Goal: Information Seeking & Learning: Learn about a topic

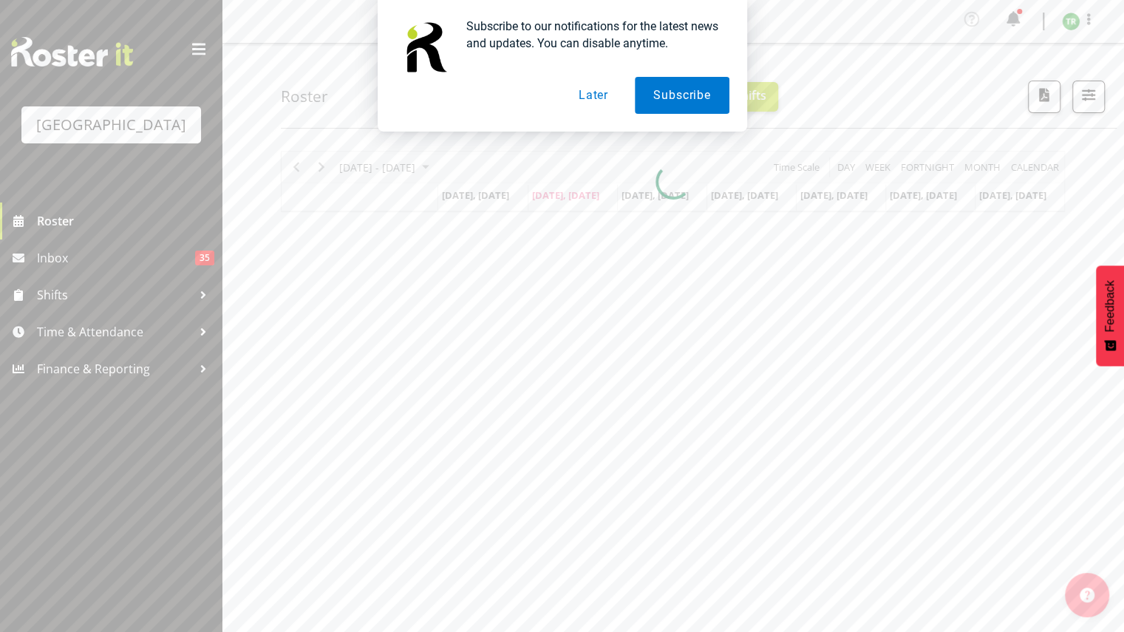
click at [605, 90] on button "Later" at bounding box center [593, 95] width 67 height 37
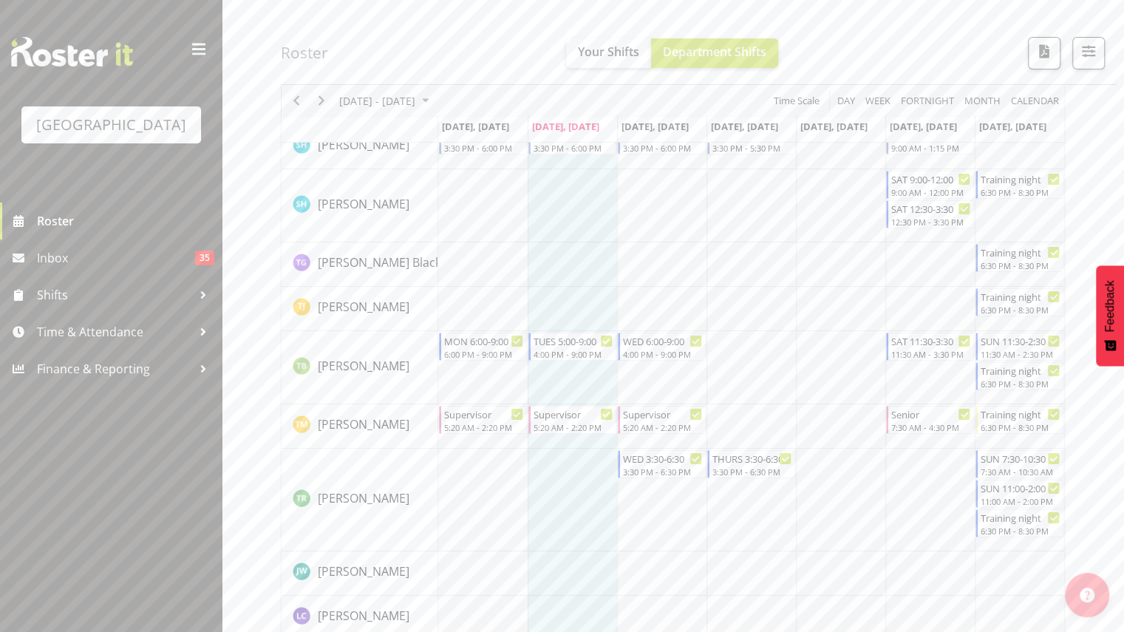
scroll to position [3089, 0]
click at [848, 493] on td "Timeline Week of September 9, 2025" at bounding box center [840, 498] width 89 height 103
click at [324, 96] on span "Next" at bounding box center [322, 101] width 18 height 18
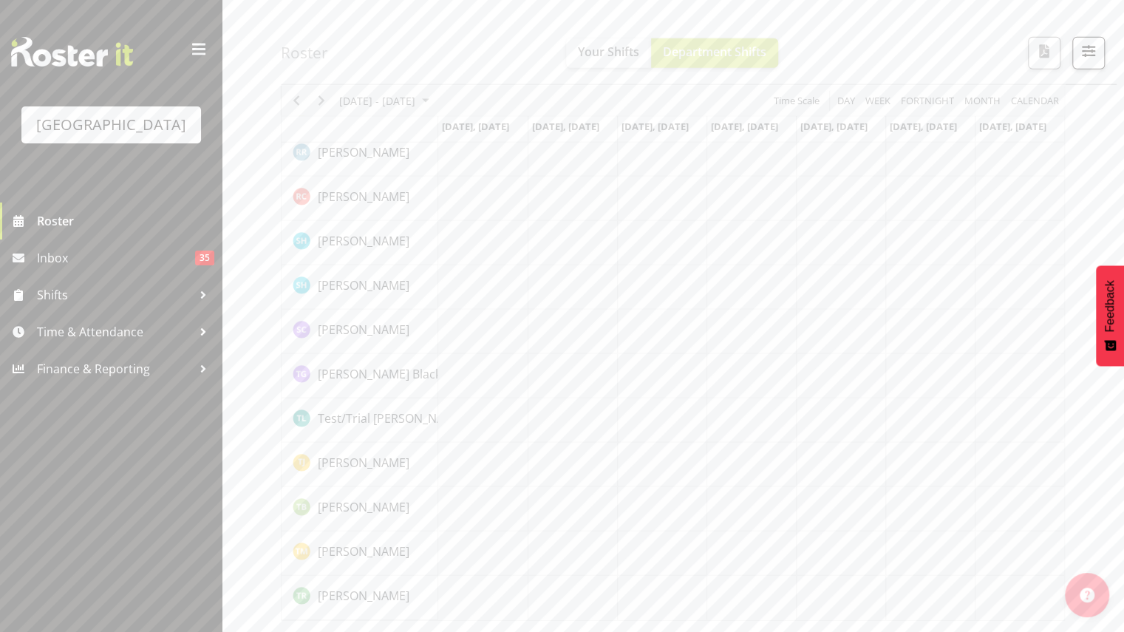
scroll to position [2206, 0]
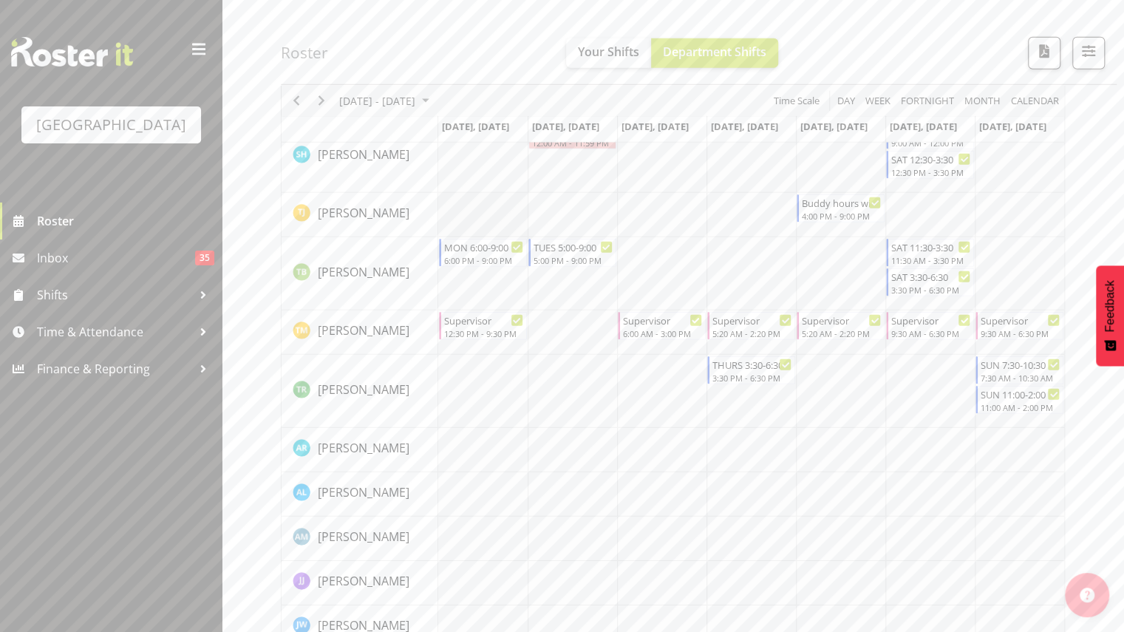
scroll to position [2404, 0]
click at [485, 384] on td "Timeline Week of September 16, 2025" at bounding box center [482, 392] width 89 height 73
click at [297, 104] on span "Previous" at bounding box center [297, 101] width 18 height 18
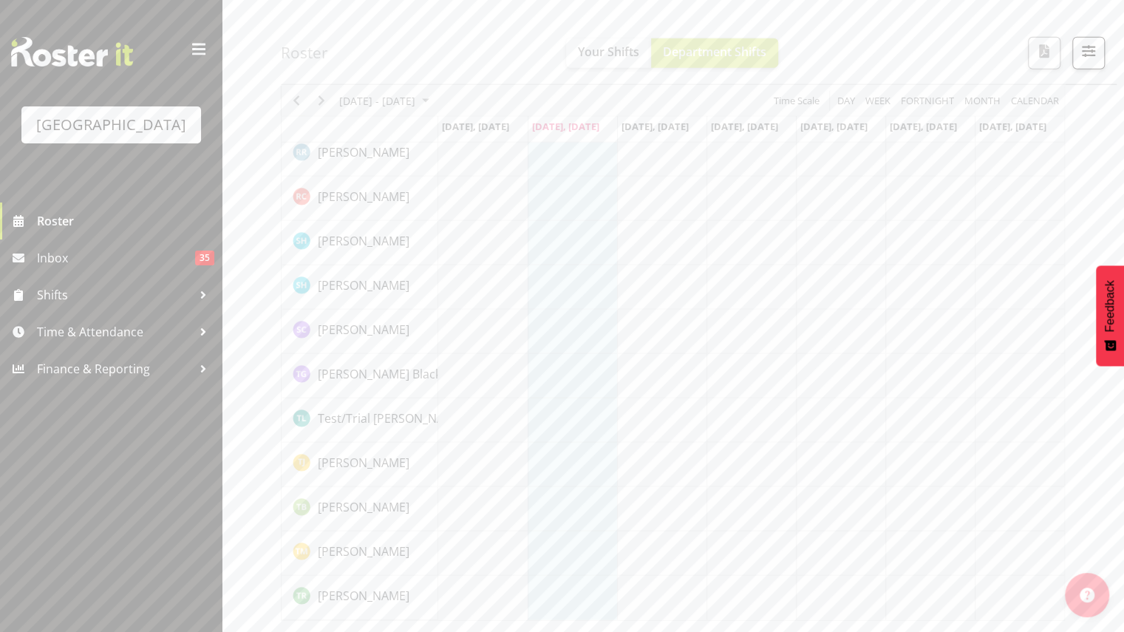
scroll to position [2206, 0]
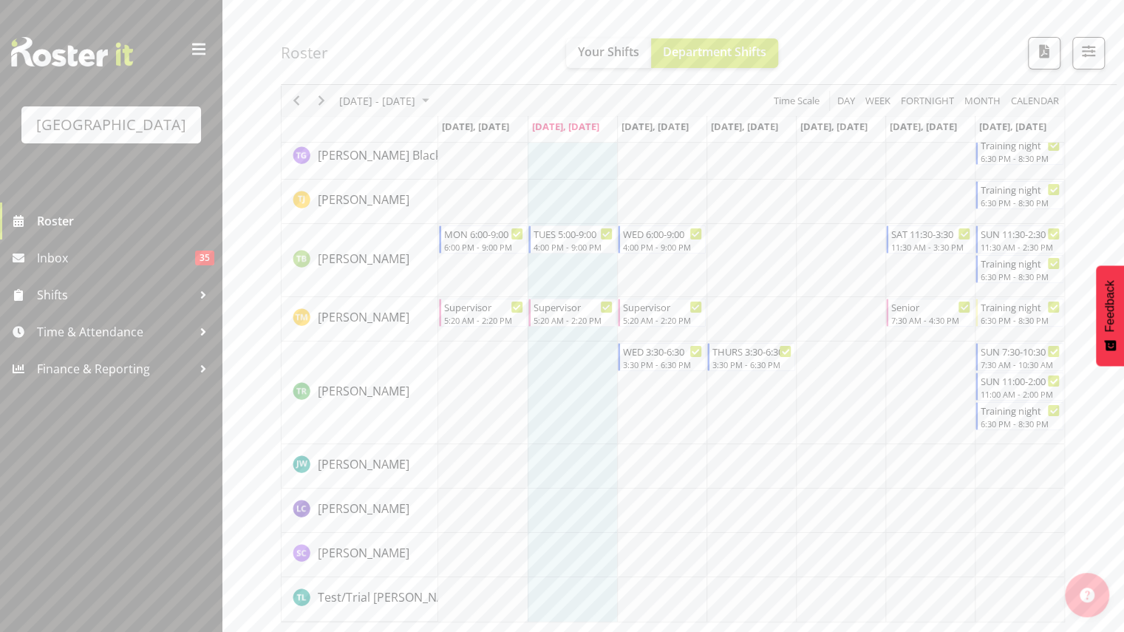
scroll to position [3195, 0]
click at [319, 98] on span "Next" at bounding box center [322, 101] width 18 height 18
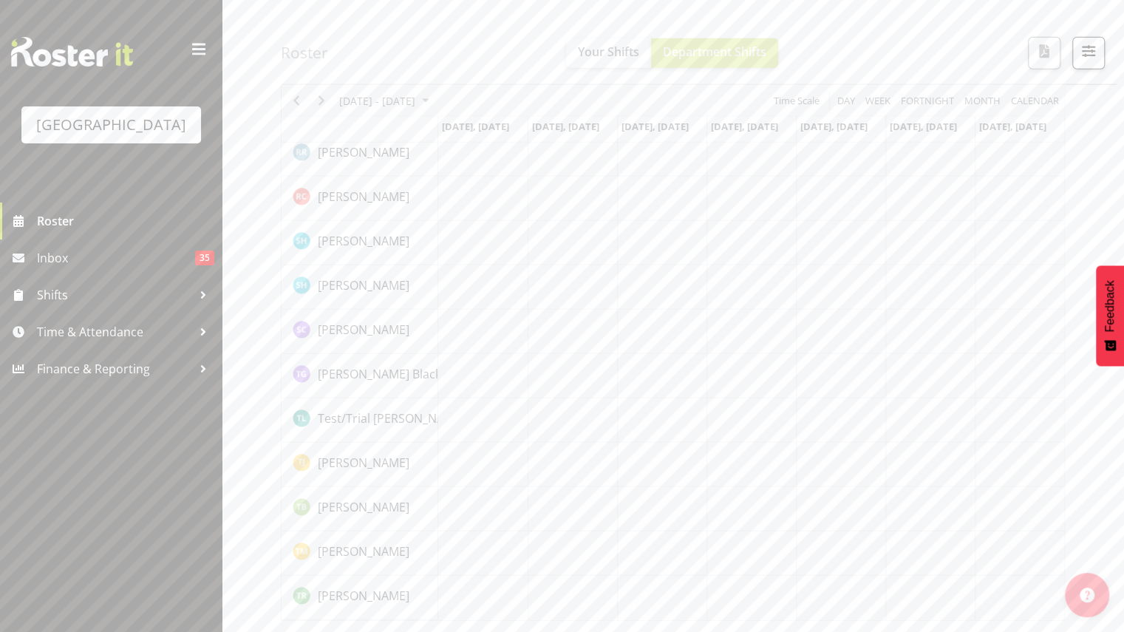
scroll to position [2206, 0]
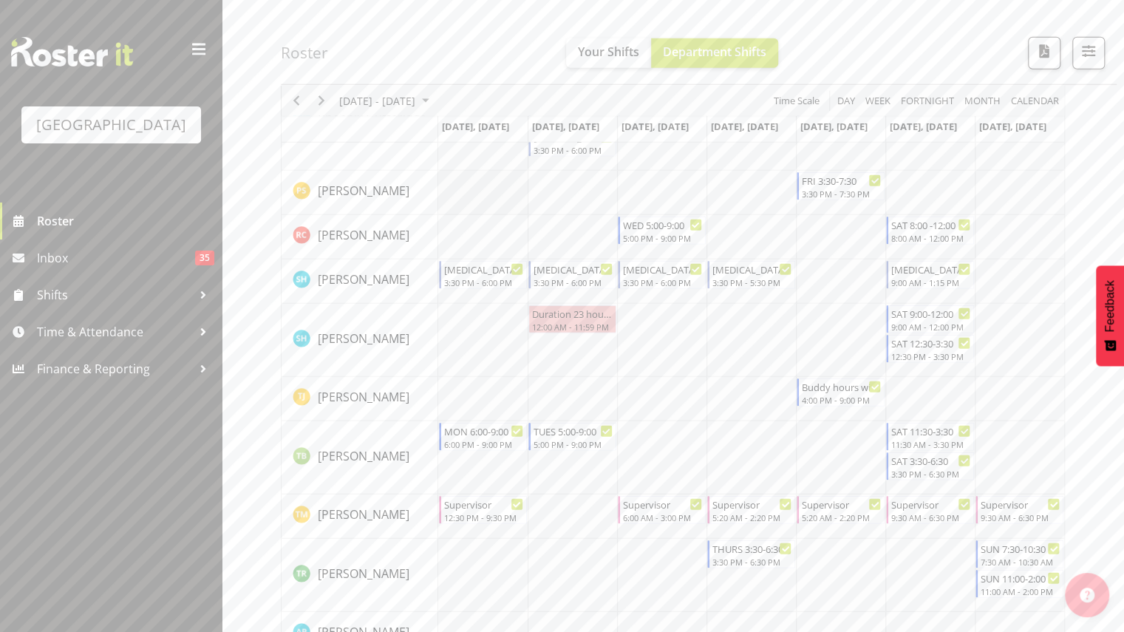
scroll to position [2302, 0]
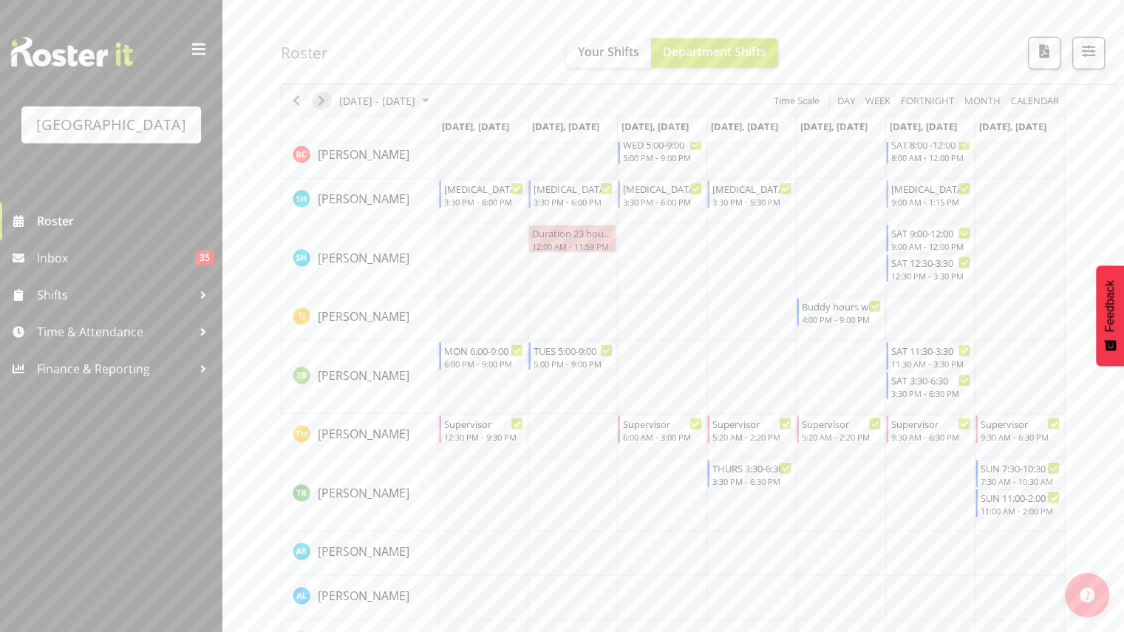
click at [322, 94] on span "Next" at bounding box center [322, 101] width 18 height 18
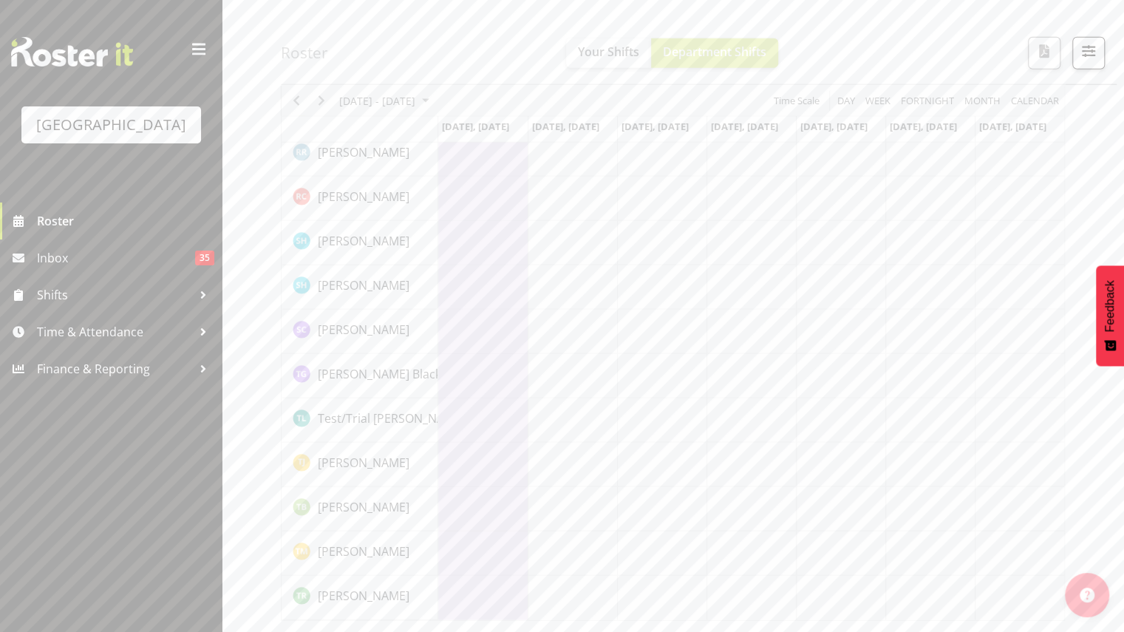
scroll to position [2206, 0]
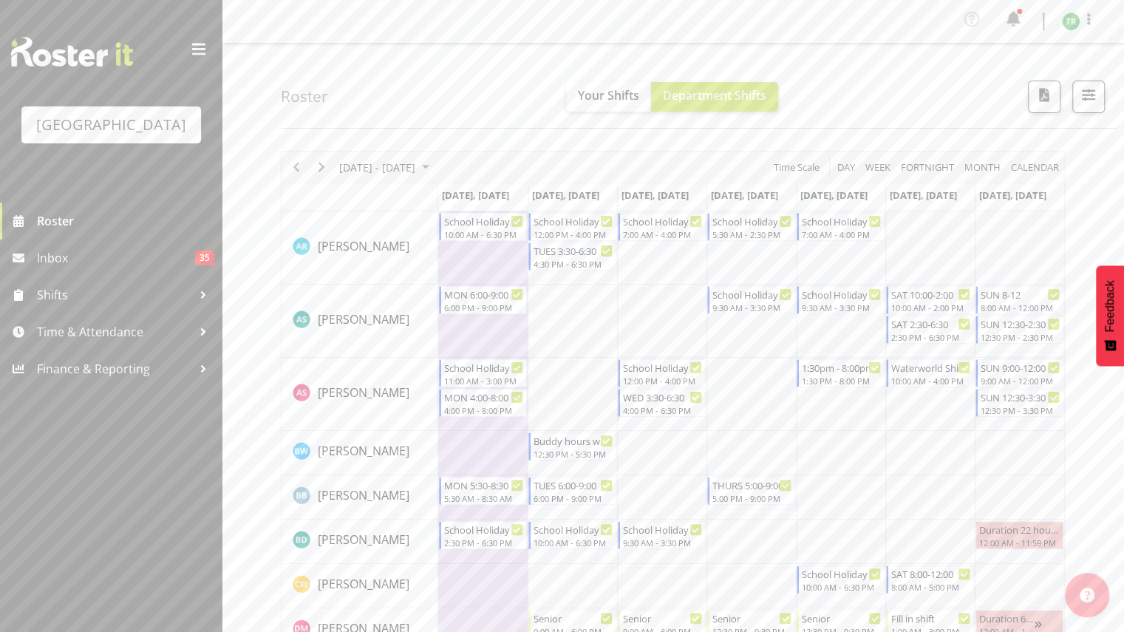
click at [333, 159] on div "Timeline Week of September 23, 2025" at bounding box center [321, 167] width 25 height 31
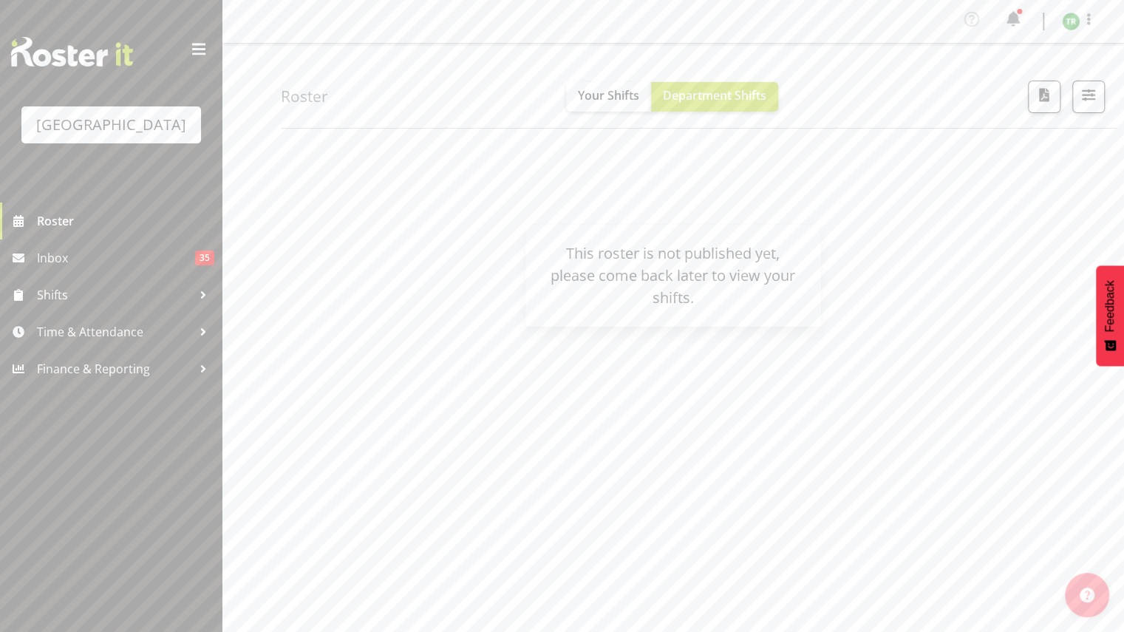
scroll to position [98, 0]
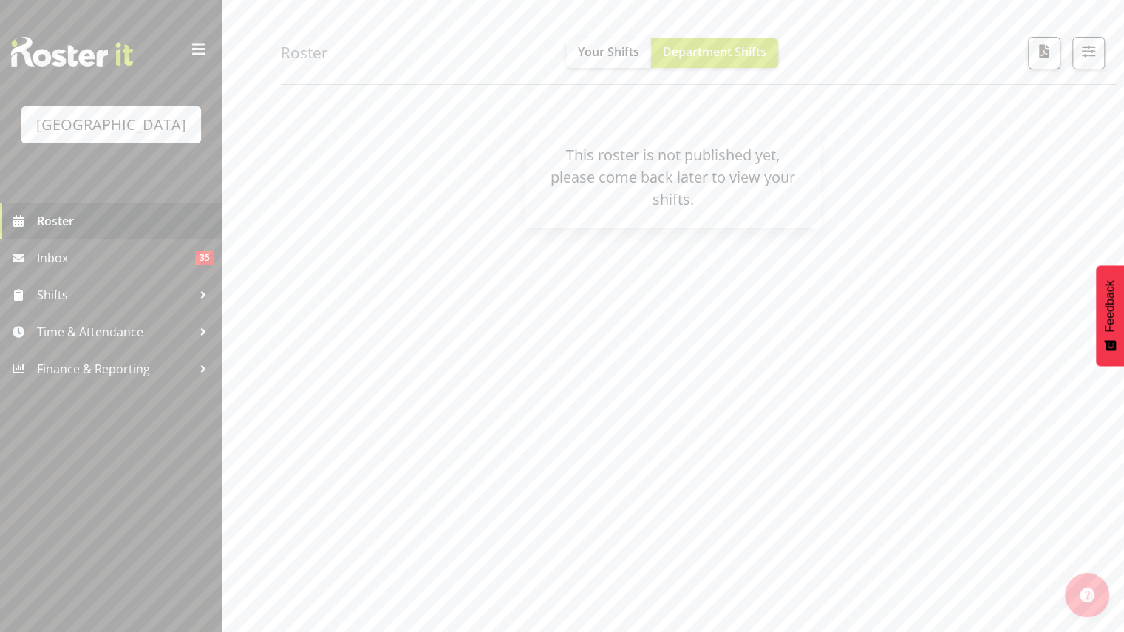
click at [87, 221] on span "Roster" at bounding box center [125, 221] width 177 height 22
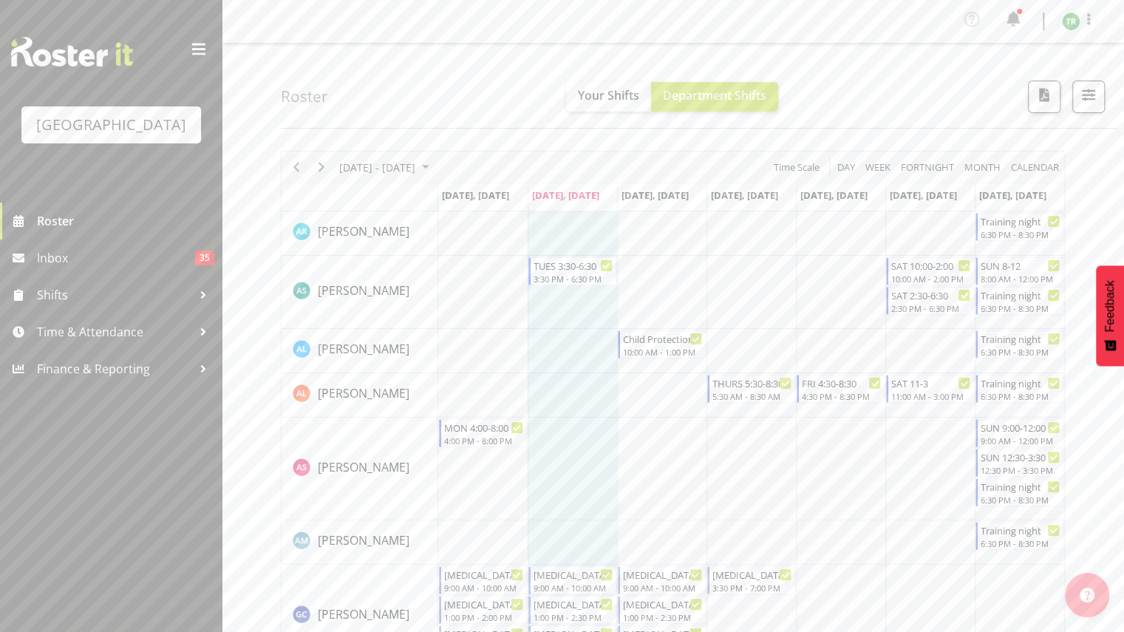
scroll to position [2, 0]
click at [384, 156] on span "[DATE] - [DATE]" at bounding box center [377, 165] width 79 height 18
click at [357, 322] on span "22" at bounding box center [355, 328] width 22 height 22
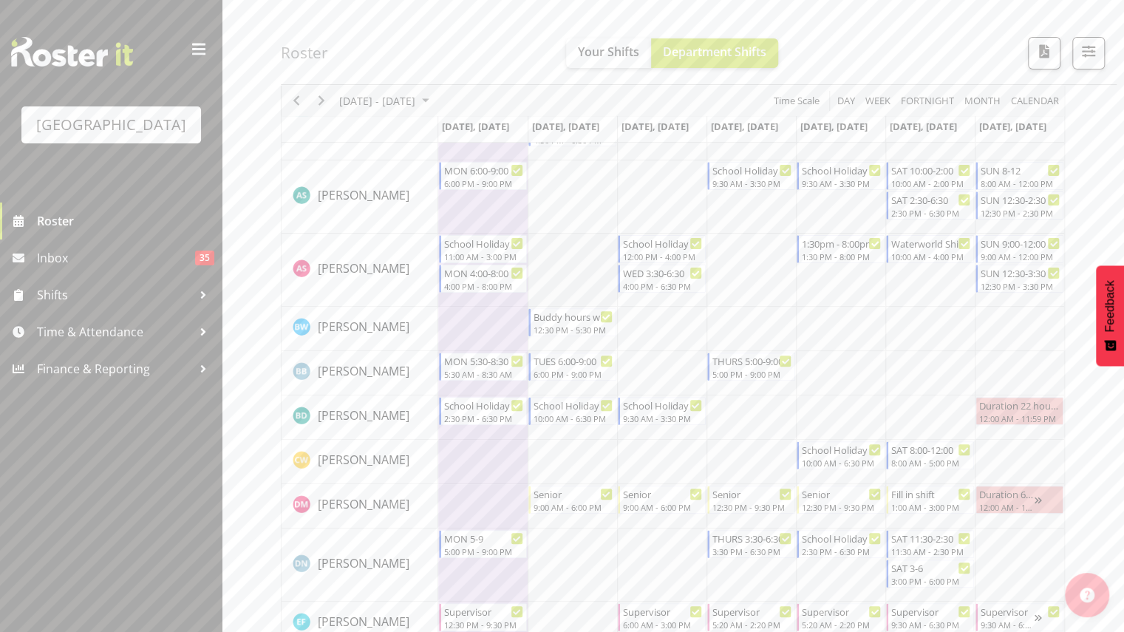
scroll to position [121, 0]
click at [552, 322] on div "Buddy hours with [PERSON_NAME]" at bounding box center [574, 318] width 80 height 15
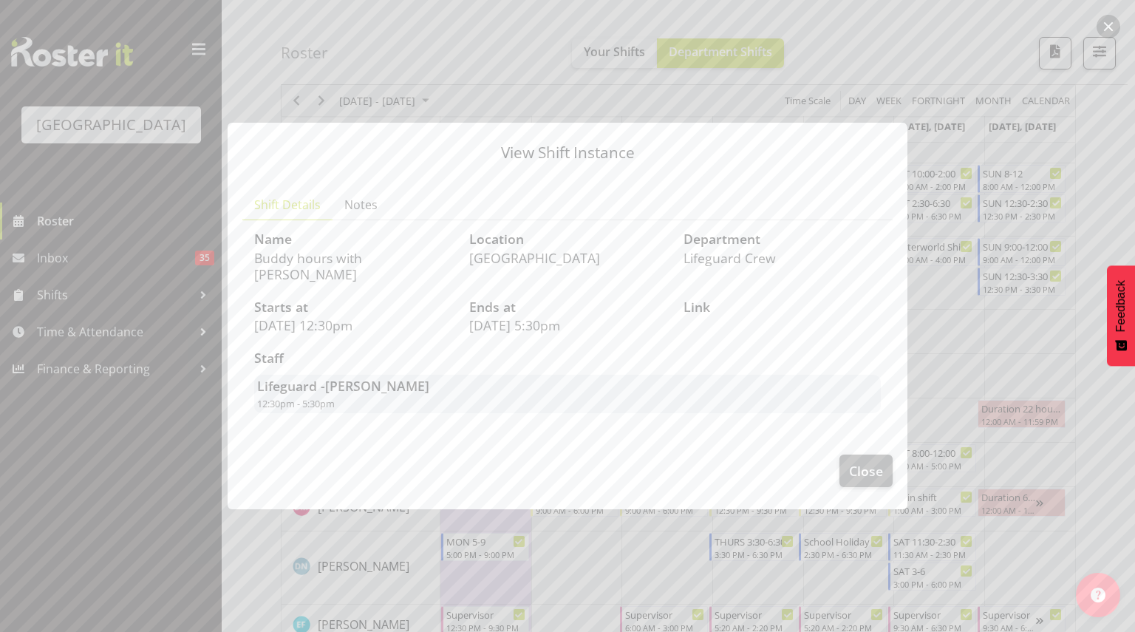
click at [591, 514] on div "View Shift Instance Shift Details Notes Name Buddy hours with Jack Location Spl…" at bounding box center [568, 316] width 710 height 460
click at [885, 458] on button "Close" at bounding box center [866, 471] width 53 height 33
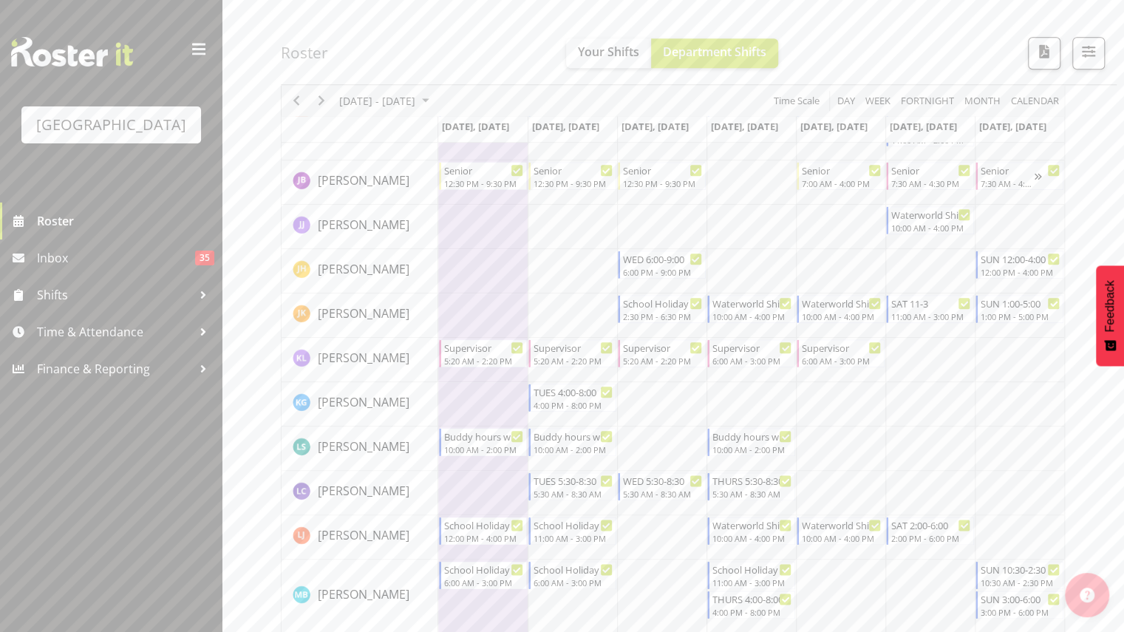
scroll to position [817, 0]
click at [568, 439] on div "Buddy hours with [PERSON_NAME]" at bounding box center [574, 433] width 80 height 15
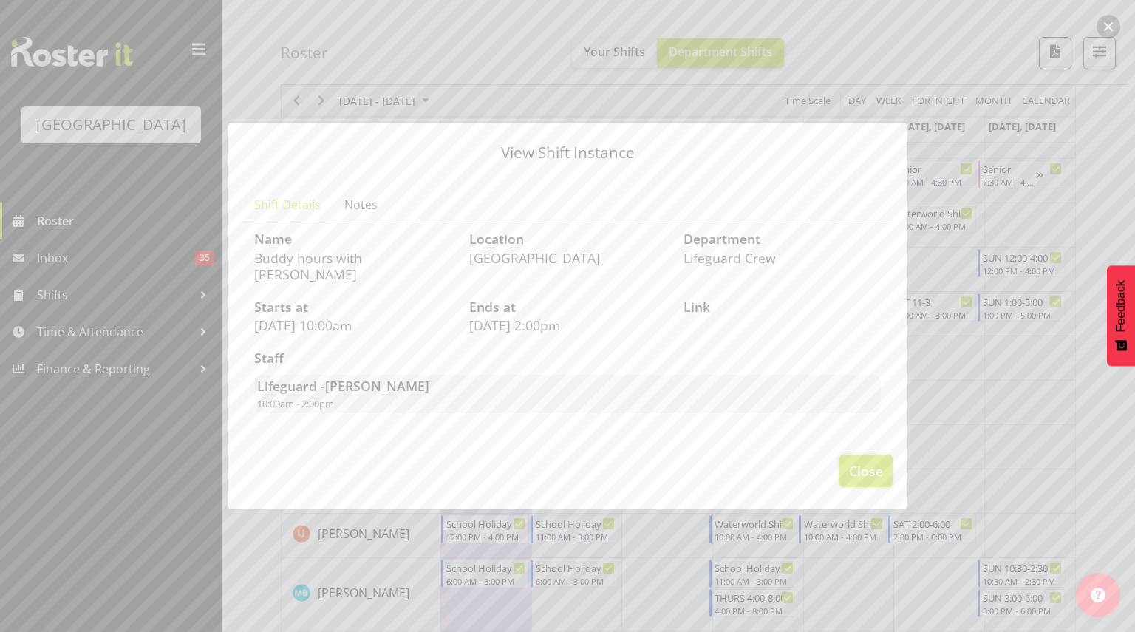
click at [875, 471] on span "Close" at bounding box center [866, 470] width 34 height 19
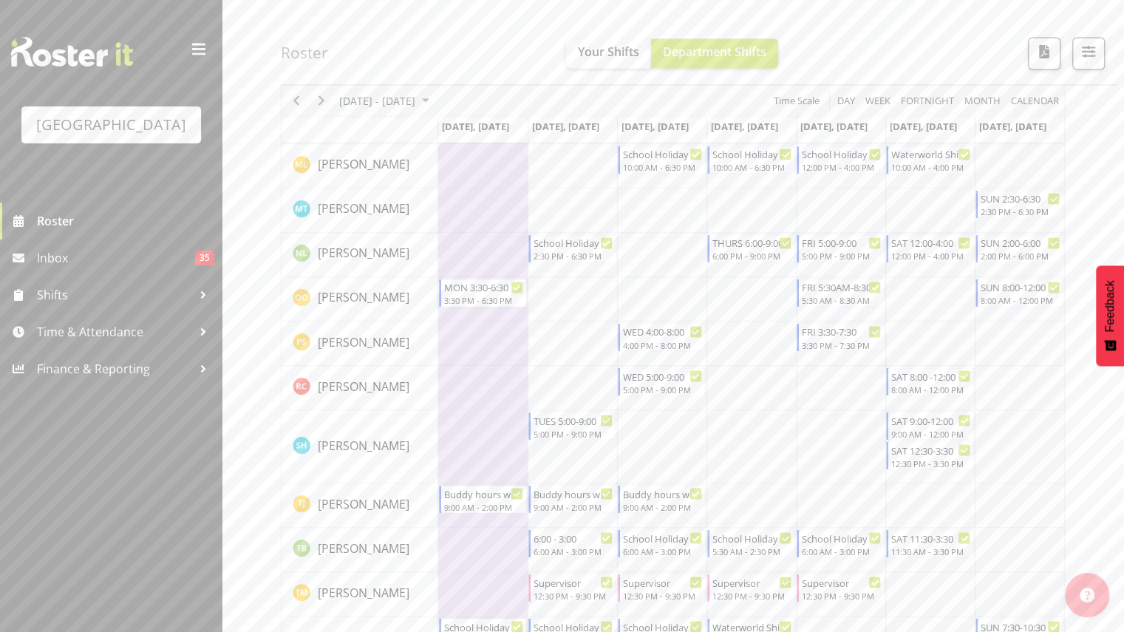
scroll to position [1350, 0]
click at [584, 499] on div "9:00 AM - 2:00 PM" at bounding box center [574, 505] width 80 height 12
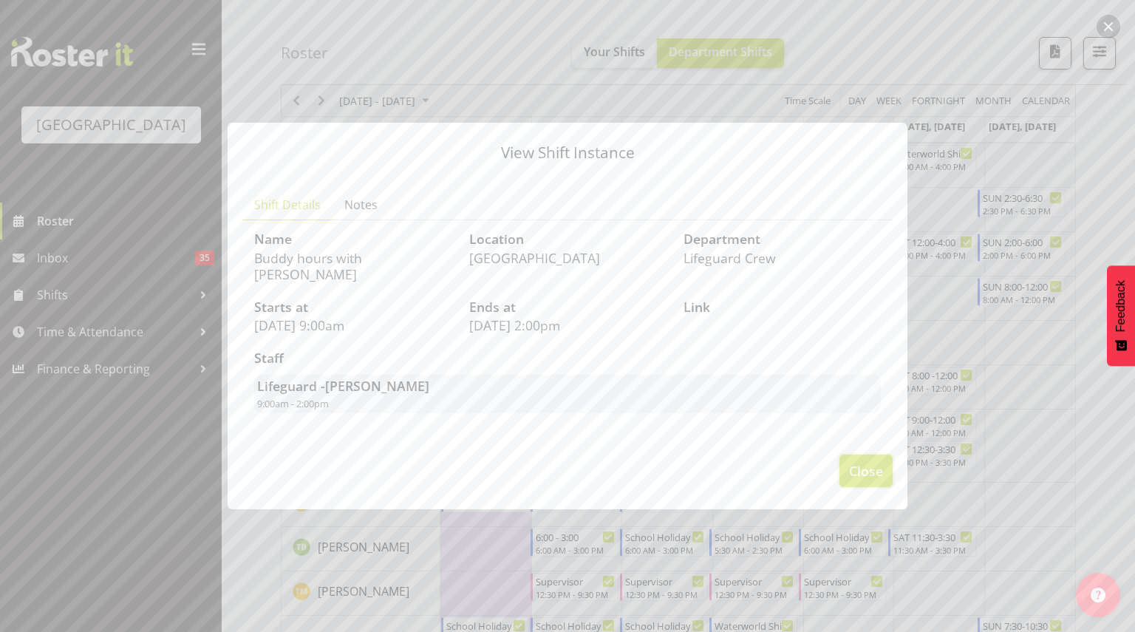
click at [877, 461] on span "Close" at bounding box center [866, 470] width 34 height 19
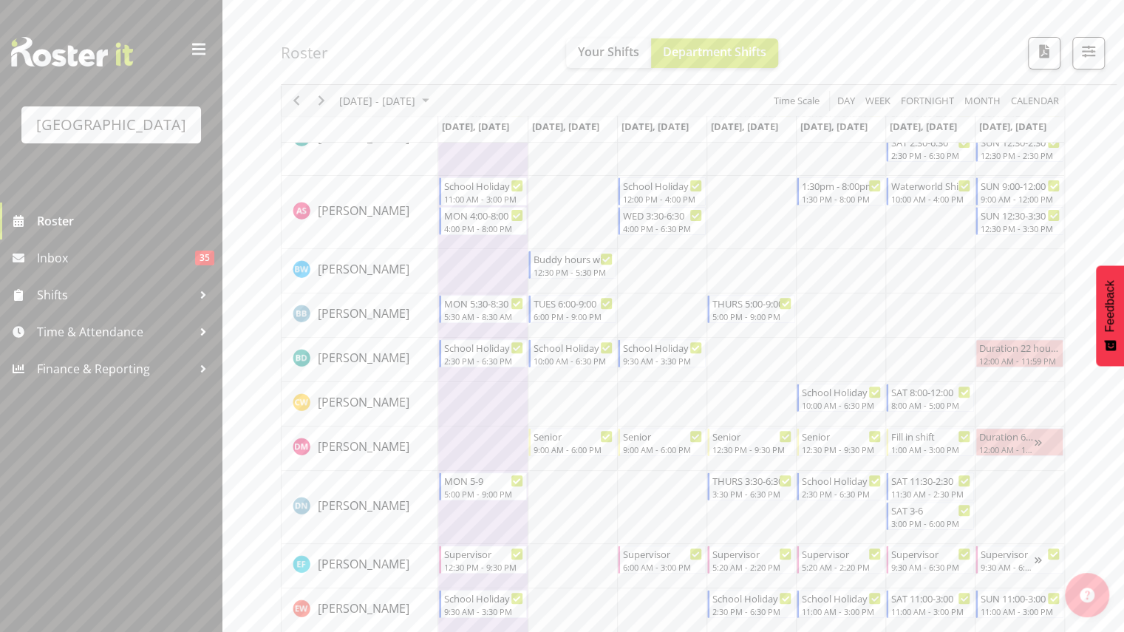
scroll to position [184, 0]
click at [653, 239] on td "Timeline Week of September 22, 2025" at bounding box center [661, 210] width 89 height 73
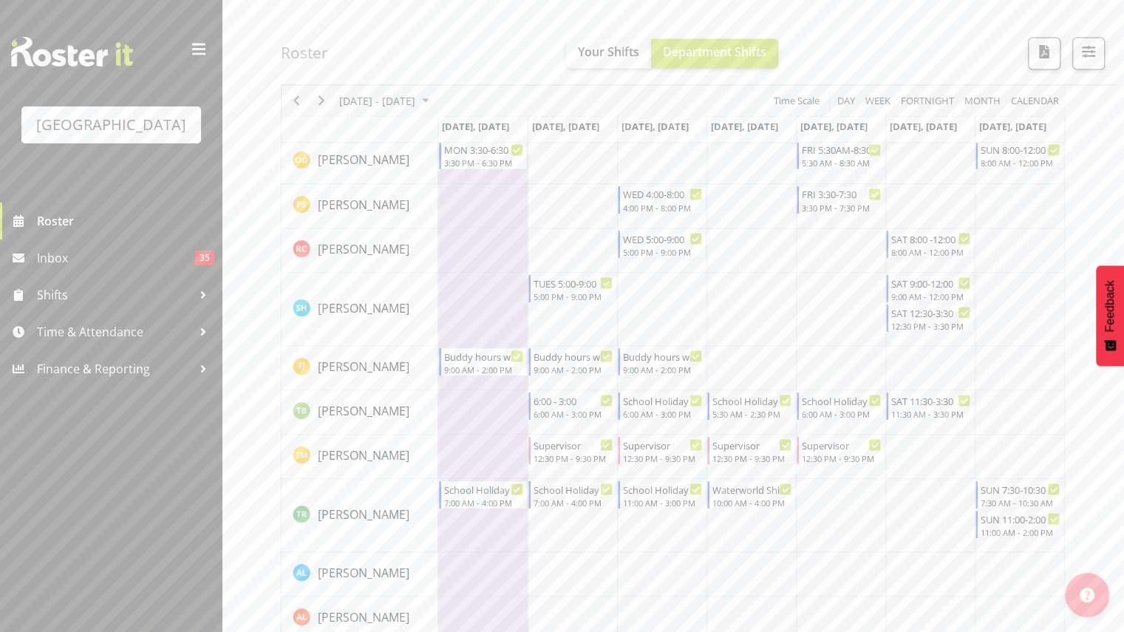
scroll to position [1521, 0]
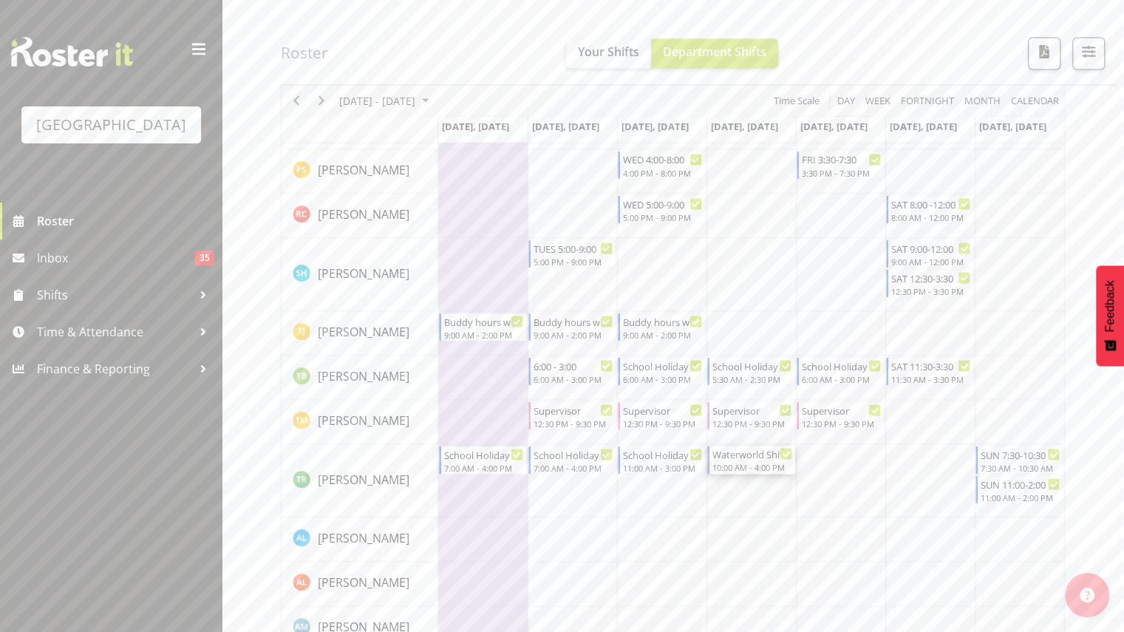
click at [748, 460] on div "10:00 AM - 4:00 PM" at bounding box center [753, 466] width 80 height 12
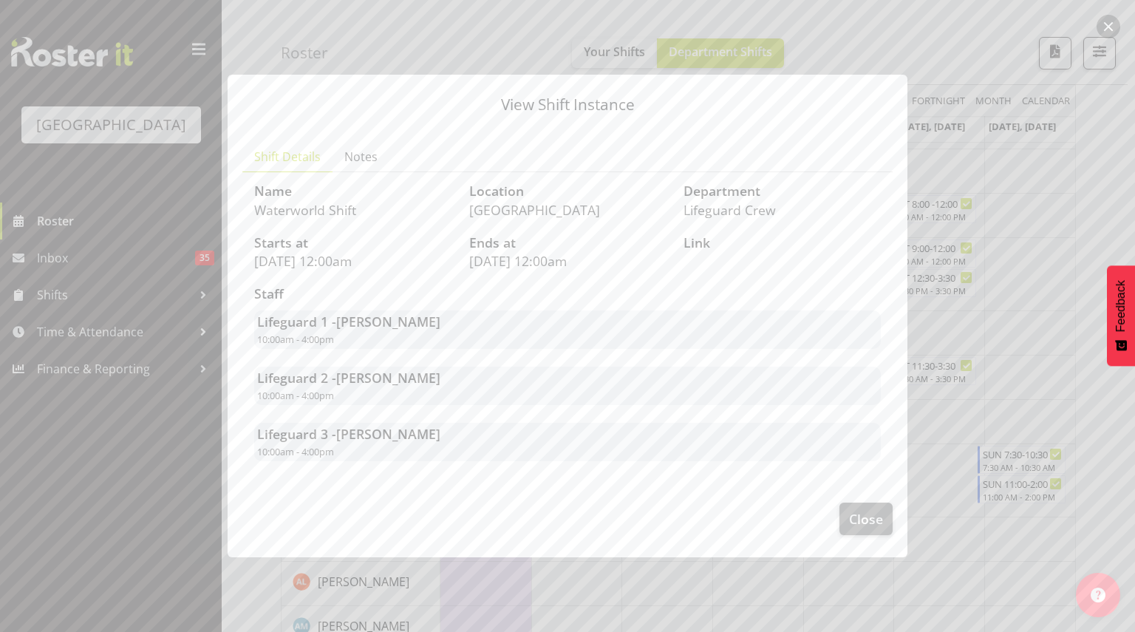
click at [925, 427] on div at bounding box center [567, 316] width 1135 height 632
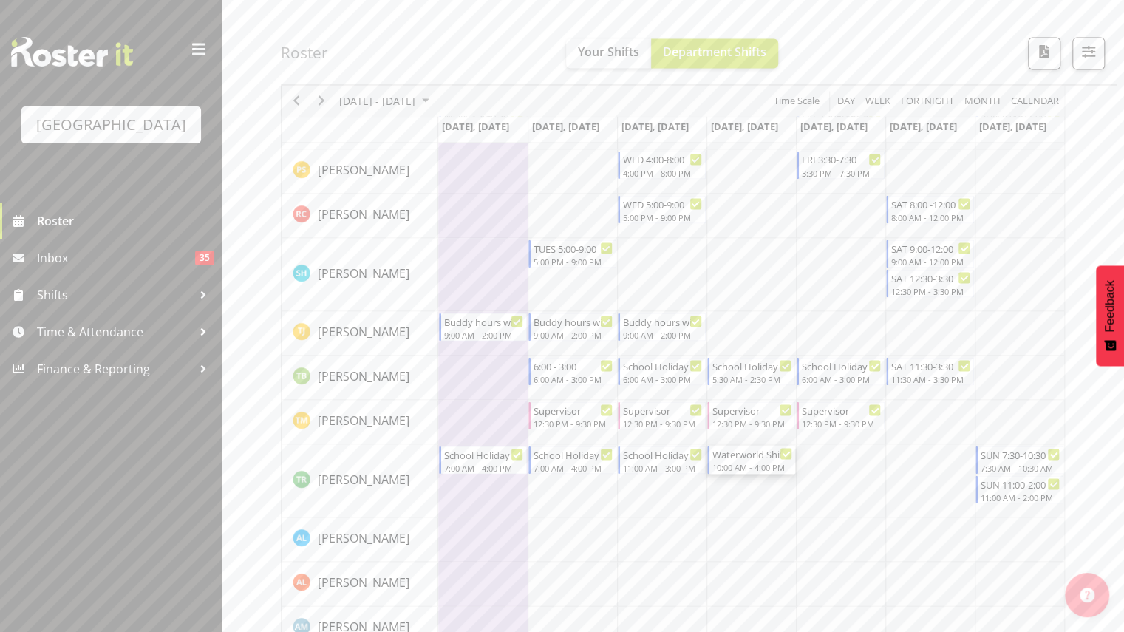
click at [727, 458] on div "Waterworld Shift" at bounding box center [753, 453] width 80 height 15
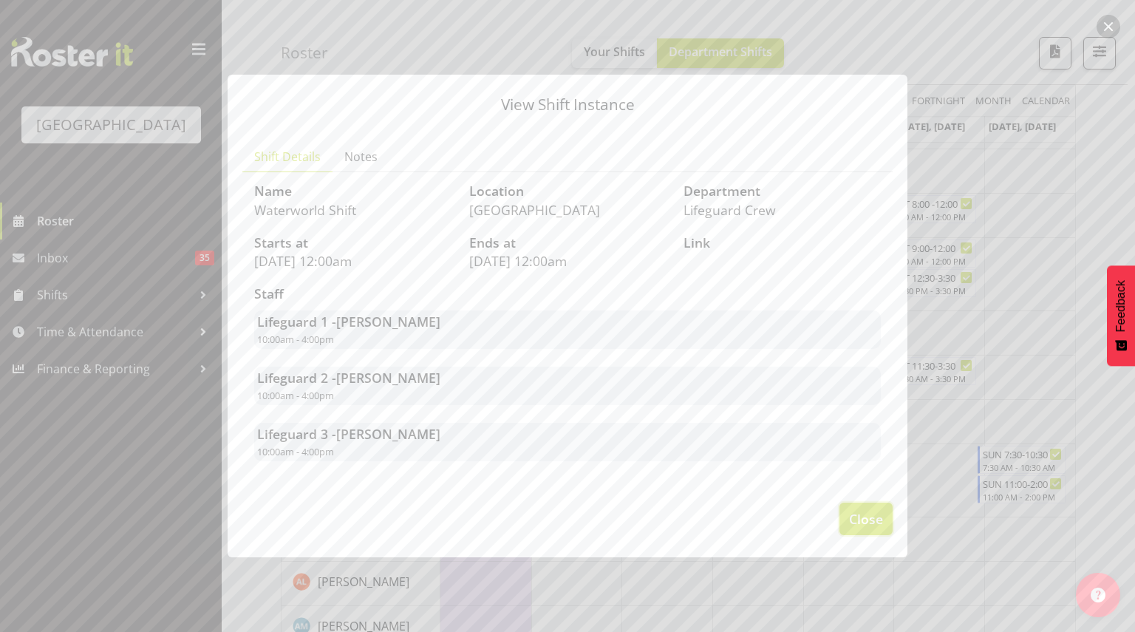
click at [874, 506] on button "Close" at bounding box center [866, 519] width 53 height 33
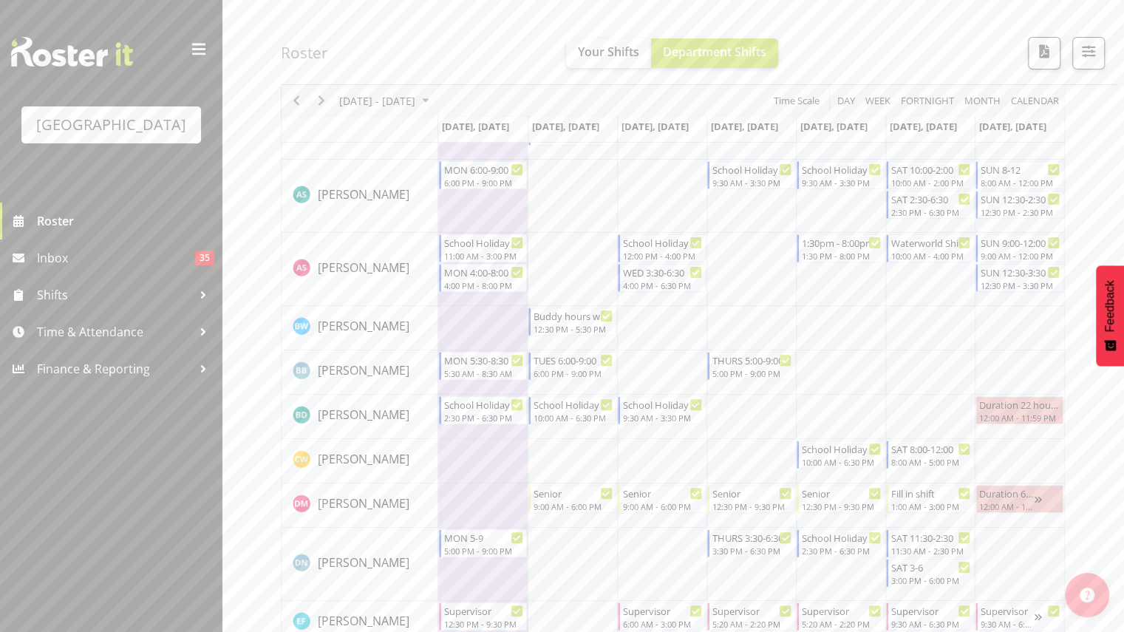
scroll to position [123, 0]
click at [840, 258] on div "1:30 PM - 8:00 PM" at bounding box center [842, 257] width 80 height 12
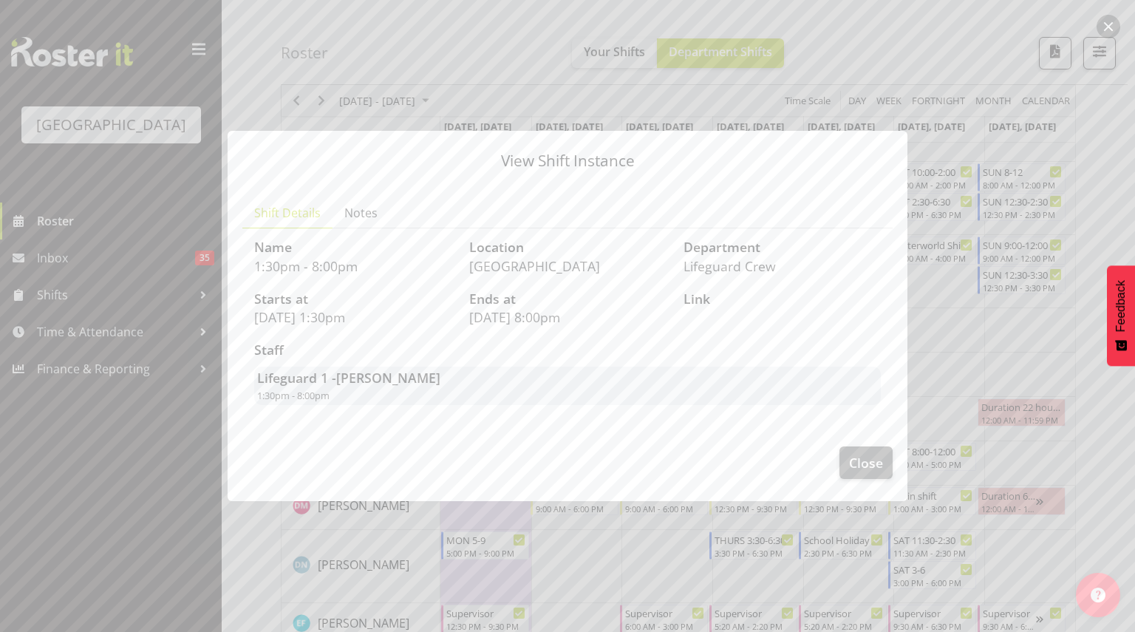
click at [918, 249] on div "View Shift Instance Shift Details Notes Name 1:30pm - 8:00pm Location Splash Pa…" at bounding box center [568, 316] width 710 height 444
click at [883, 460] on span "Close" at bounding box center [866, 462] width 34 height 19
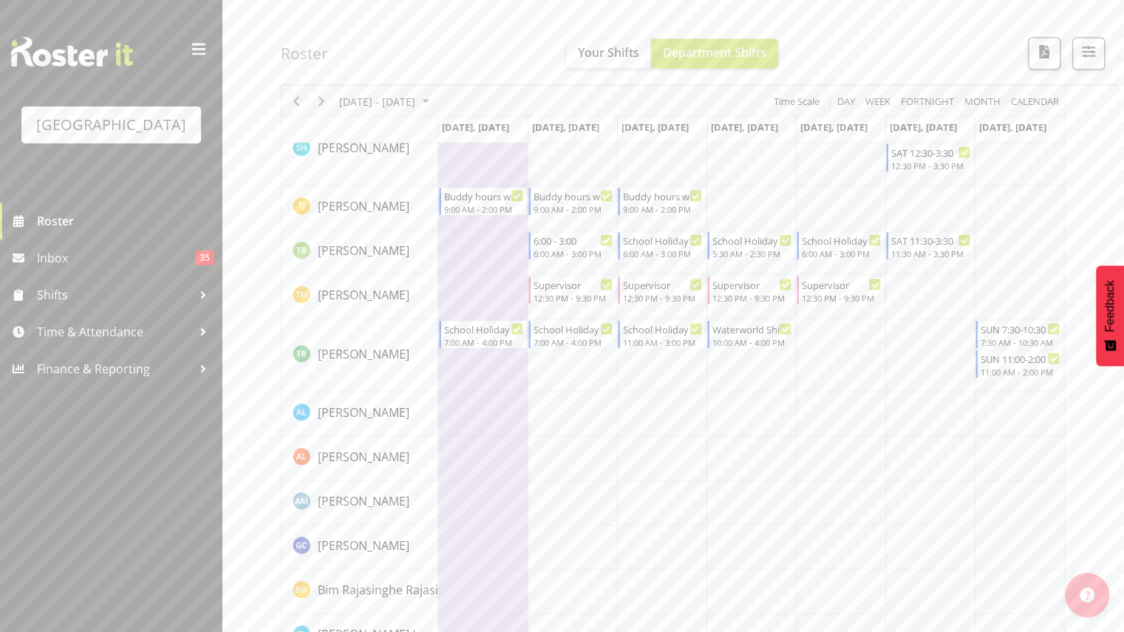
scroll to position [1648, 0]
